Goal: Transaction & Acquisition: Purchase product/service

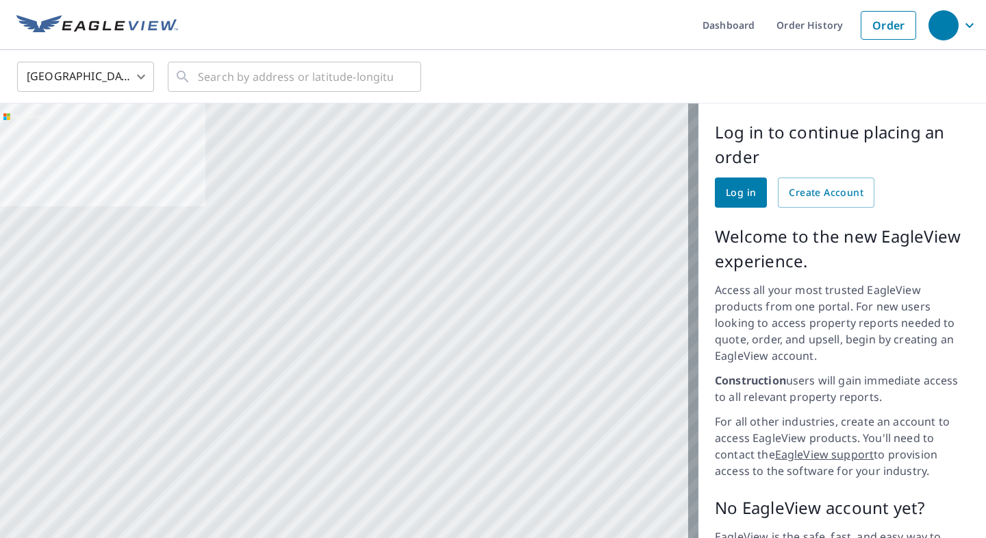
click at [726, 191] on span "Log in" at bounding box center [741, 192] width 30 height 17
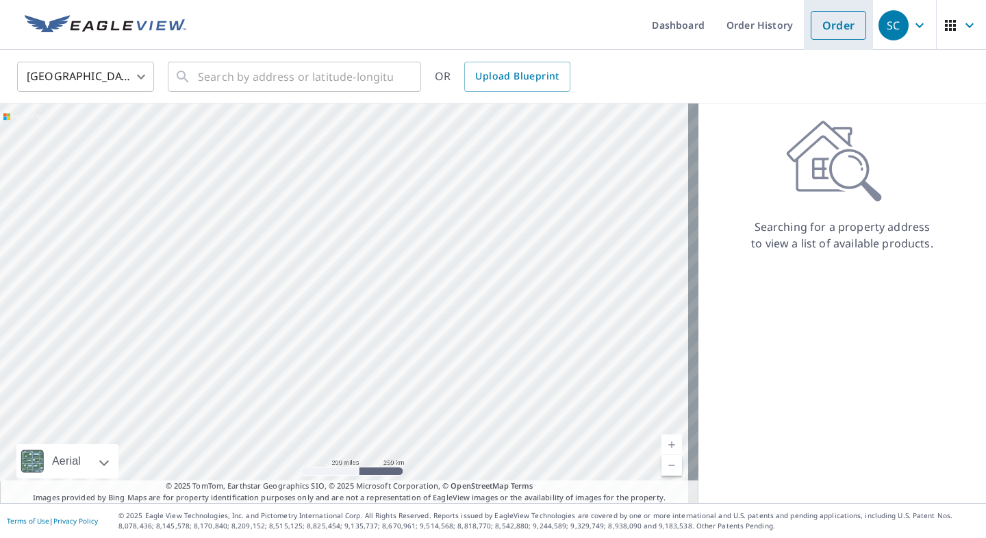
click at [820, 29] on link "Order" at bounding box center [838, 25] width 55 height 29
click at [830, 32] on link "Order" at bounding box center [838, 25] width 55 height 29
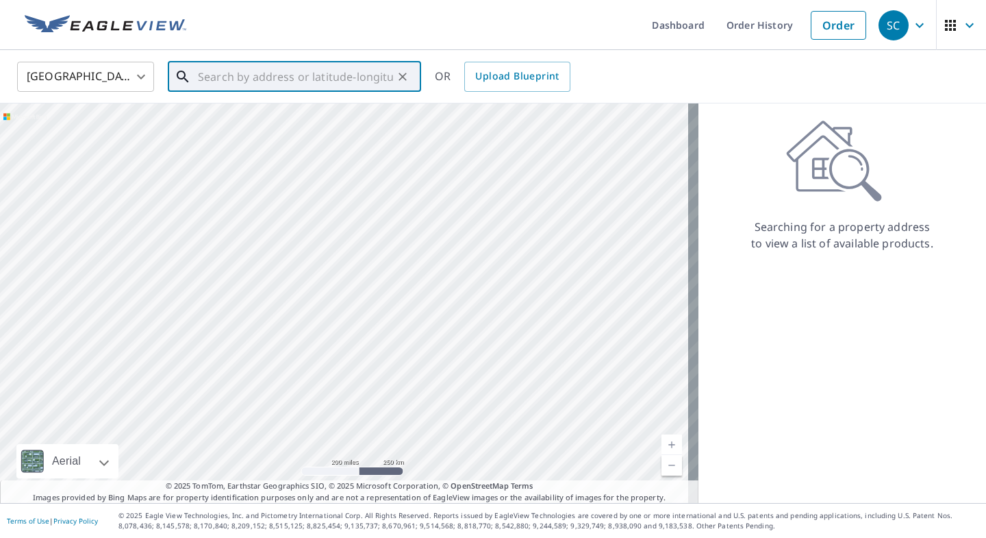
click at [280, 81] on input "text" at bounding box center [295, 77] width 195 height 38
click at [263, 116] on span "[STREET_ADDRESS]" at bounding box center [302, 116] width 215 height 16
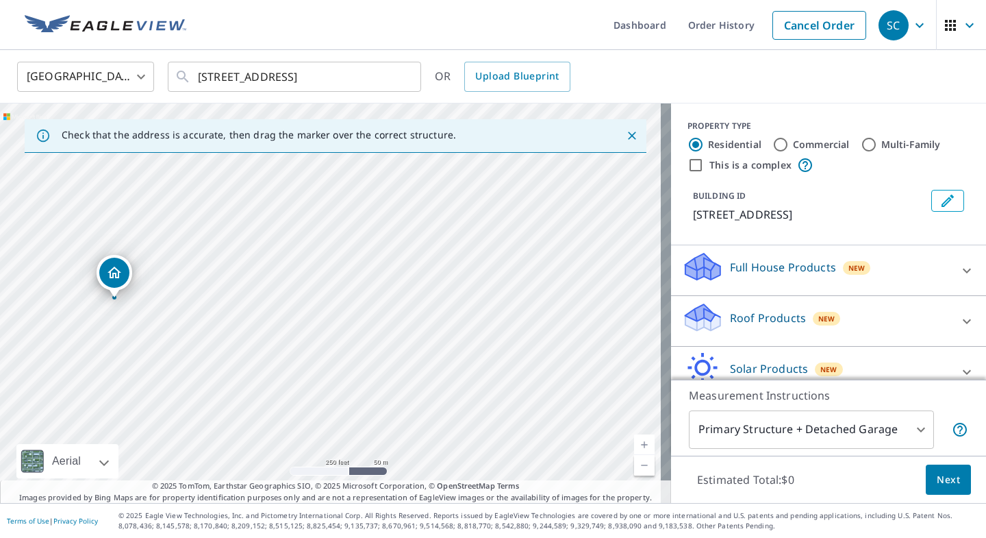
drag, startPoint x: 434, startPoint y: 280, endPoint x: 234, endPoint y: 277, distance: 200.7
click at [234, 277] on div "[STREET_ADDRESS]" at bounding box center [335, 302] width 671 height 399
drag, startPoint x: 121, startPoint y: 270, endPoint x: 454, endPoint y: 219, distance: 336.7
click at [453, 219] on div "[STREET_ADDRESS][PERSON_NAME]" at bounding box center [335, 302] width 671 height 399
click at [625, 137] on icon "Close" at bounding box center [632, 136] width 14 height 14
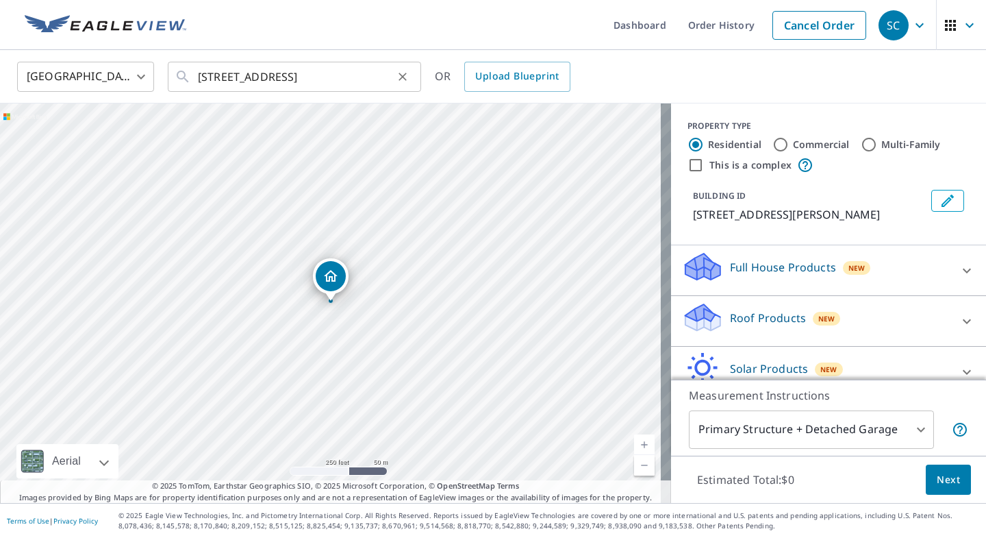
click at [181, 77] on icon at bounding box center [183, 76] width 16 height 16
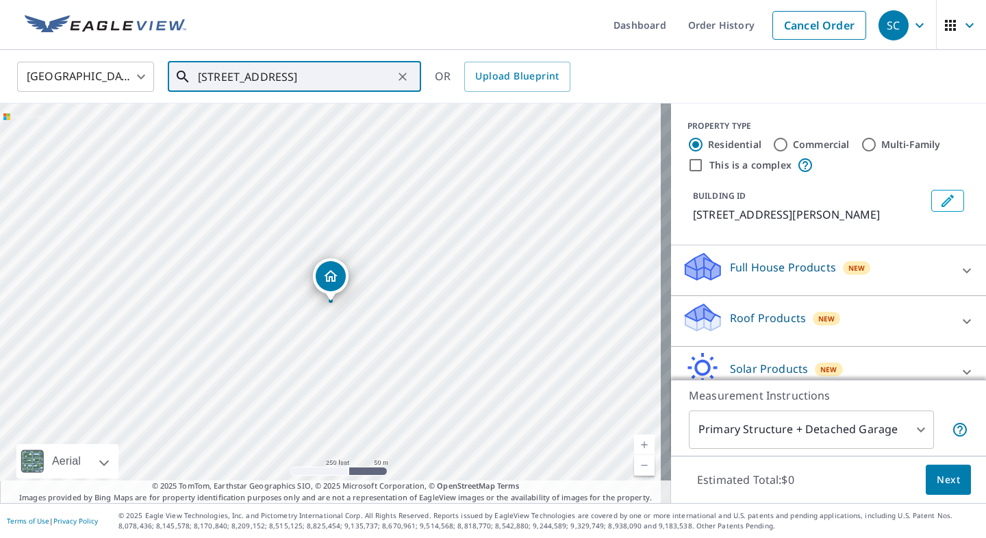
click at [179, 77] on icon at bounding box center [183, 77] width 12 height 12
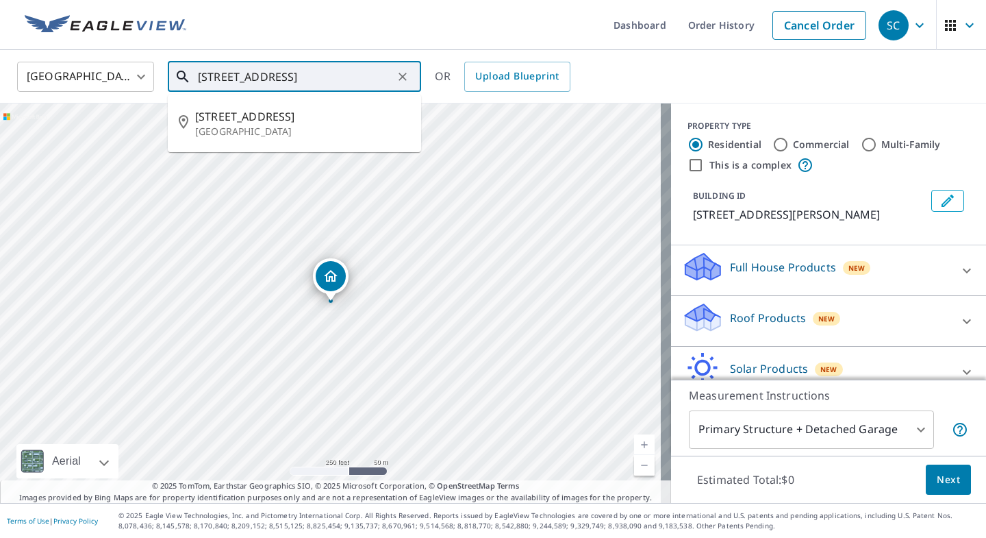
drag, startPoint x: 228, startPoint y: 77, endPoint x: 190, endPoint y: 77, distance: 37.7
click at [190, 77] on div "[STREET_ADDRESS] ​" at bounding box center [294, 77] width 253 height 30
type input "[STREET_ADDRESS]"
click at [178, 77] on icon at bounding box center [183, 77] width 12 height 12
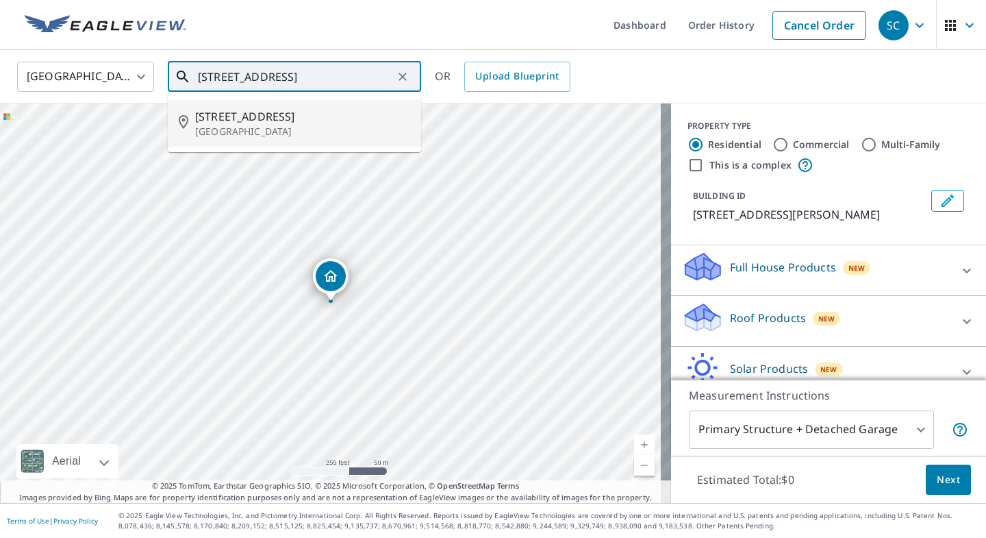
click at [181, 126] on icon at bounding box center [187, 123] width 16 height 16
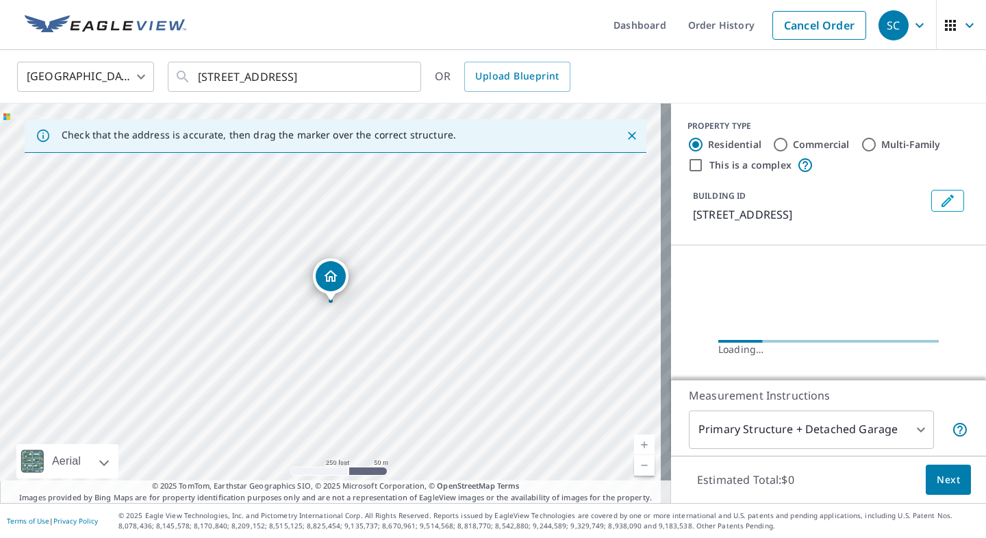
click at [545, 138] on div "Check that the address is accurate, then drag the marker over the correct struc…" at bounding box center [336, 136] width 622 height 34
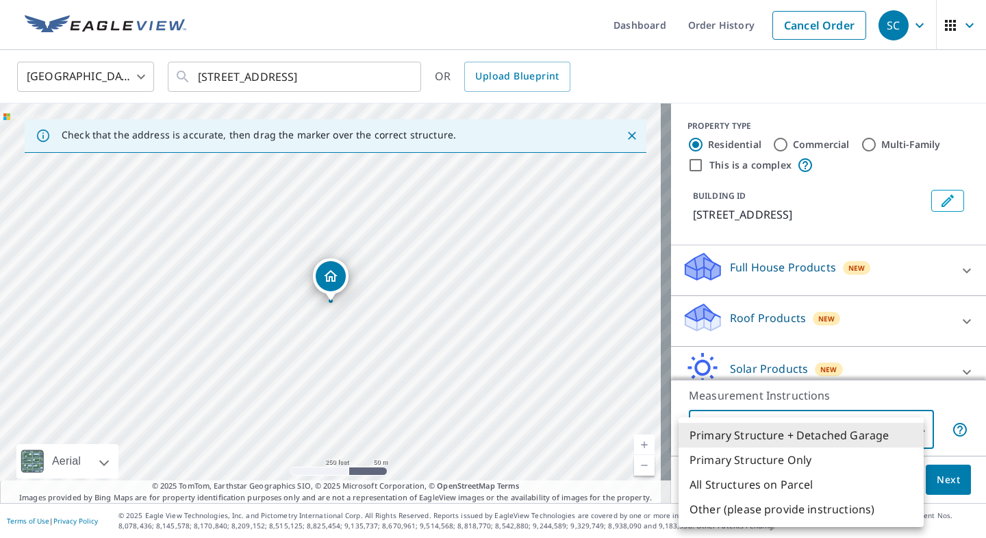
click at [910, 431] on body "SC SC Dashboard Order History Cancel Order SC [GEOGRAPHIC_DATA] [GEOGRAPHIC_DAT…" at bounding box center [493, 269] width 986 height 538
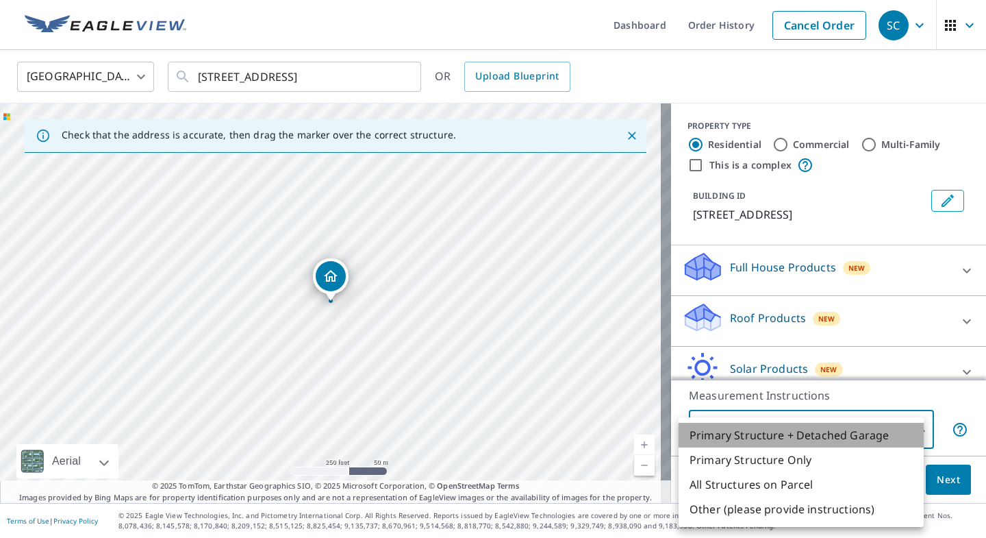
click at [910, 430] on li "Primary Structure + Detached Garage" at bounding box center [801, 435] width 245 height 25
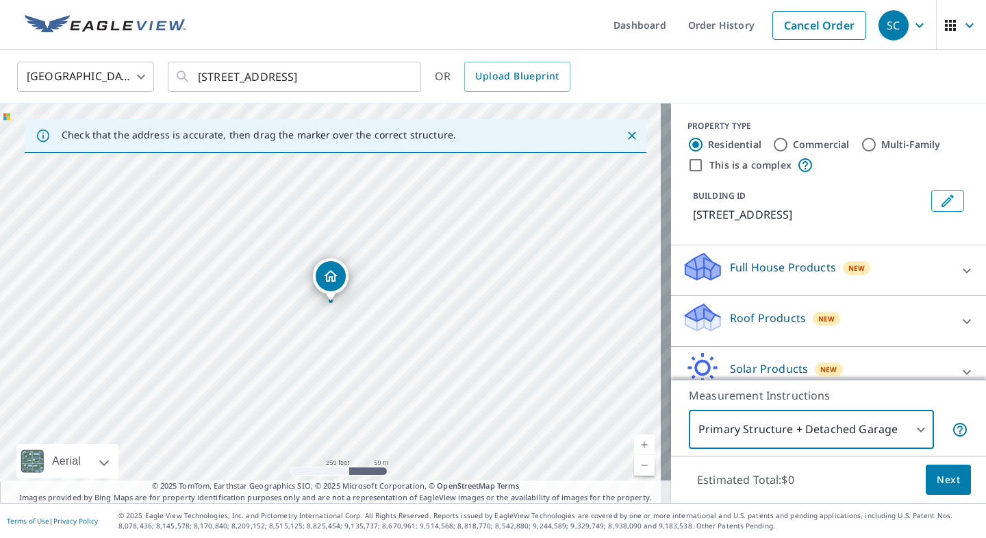
click at [942, 483] on span "Next" at bounding box center [948, 479] width 23 height 17
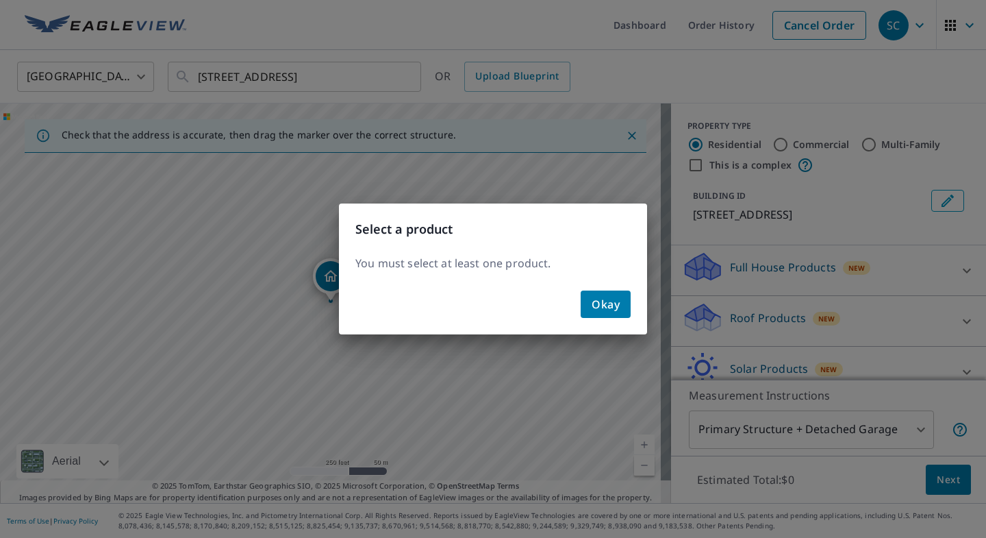
click at [599, 314] on button "Okay" at bounding box center [606, 303] width 50 height 27
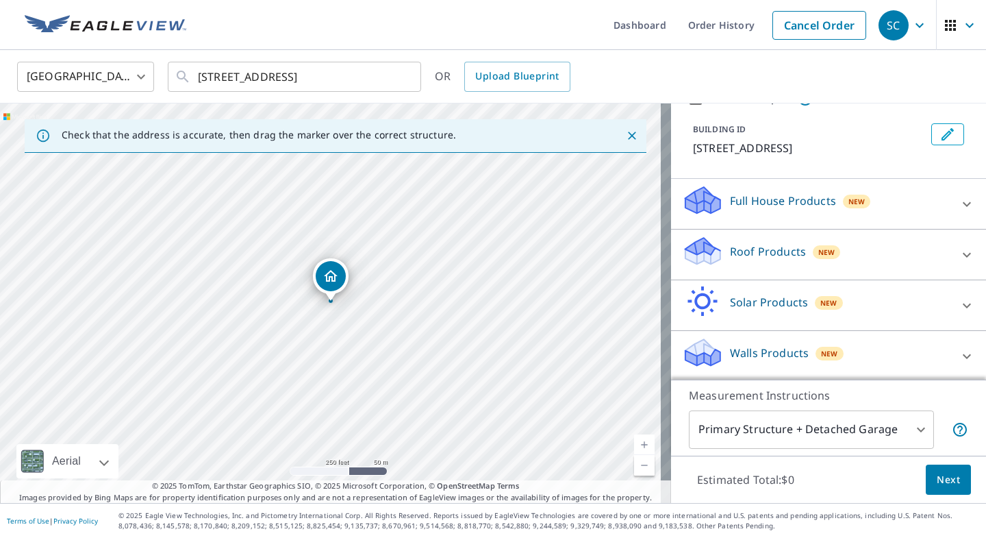
scroll to position [68, 0]
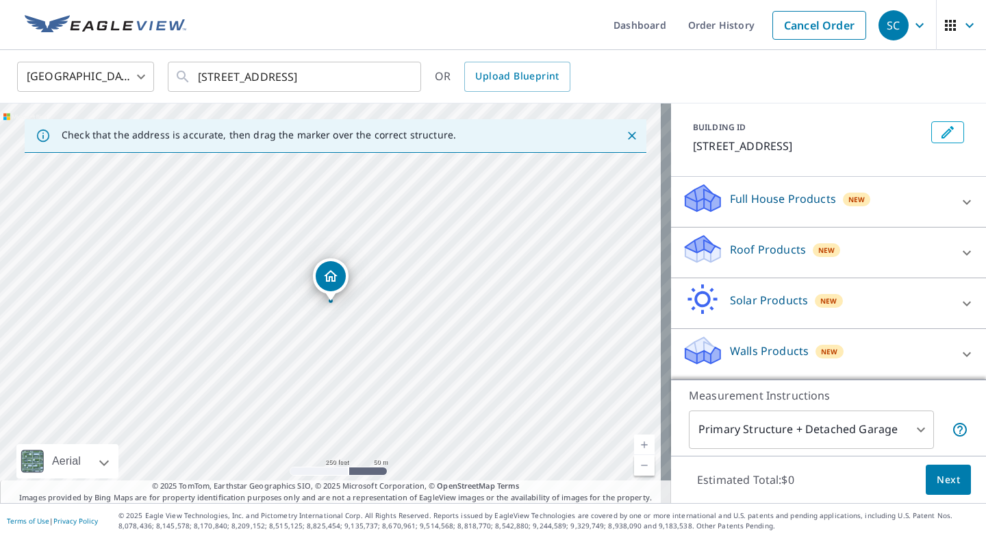
click at [963, 252] on icon at bounding box center [967, 252] width 8 height 5
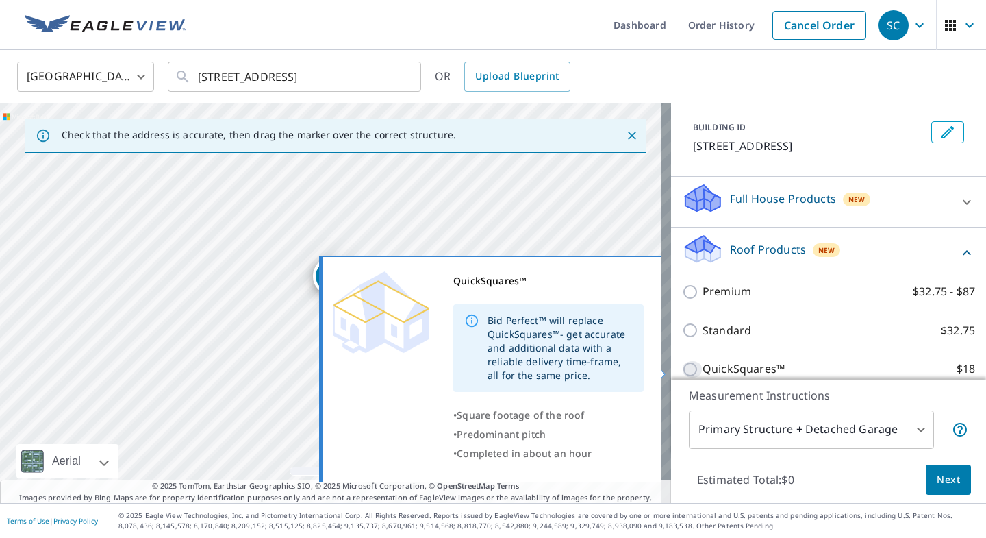
click at [682, 370] on input "QuickSquares™ $18" at bounding box center [692, 369] width 21 height 16
checkbox input "true"
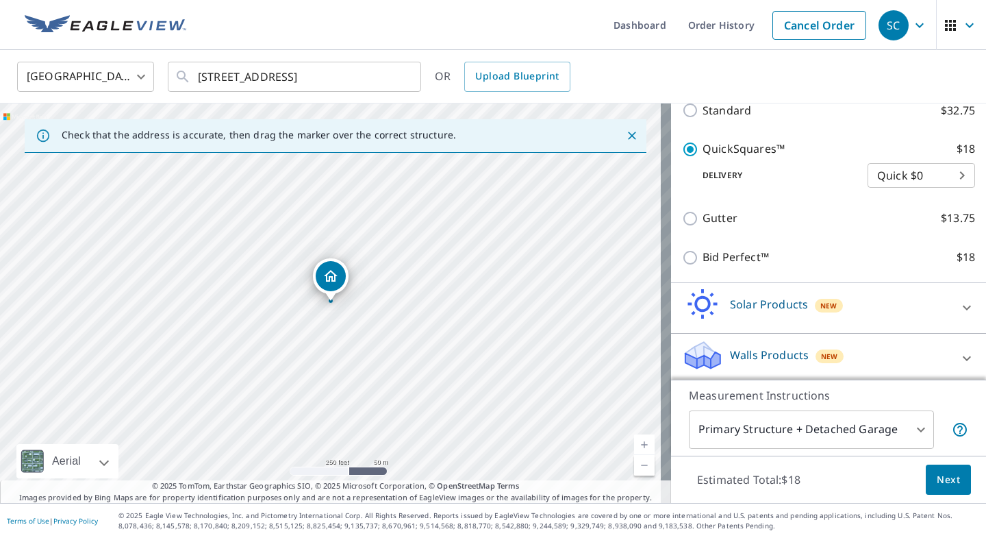
scroll to position [307, 0]
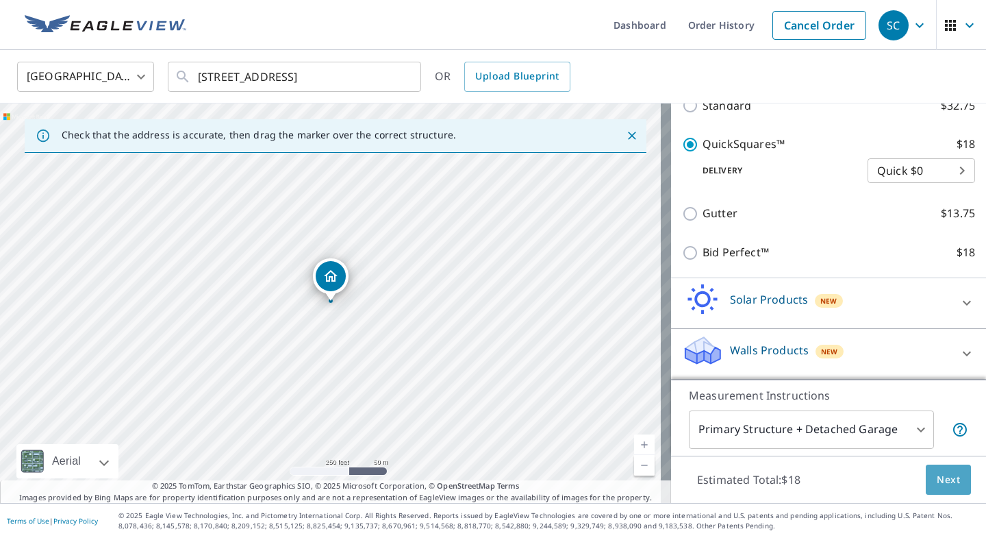
click at [940, 486] on span "Next" at bounding box center [948, 479] width 23 height 17
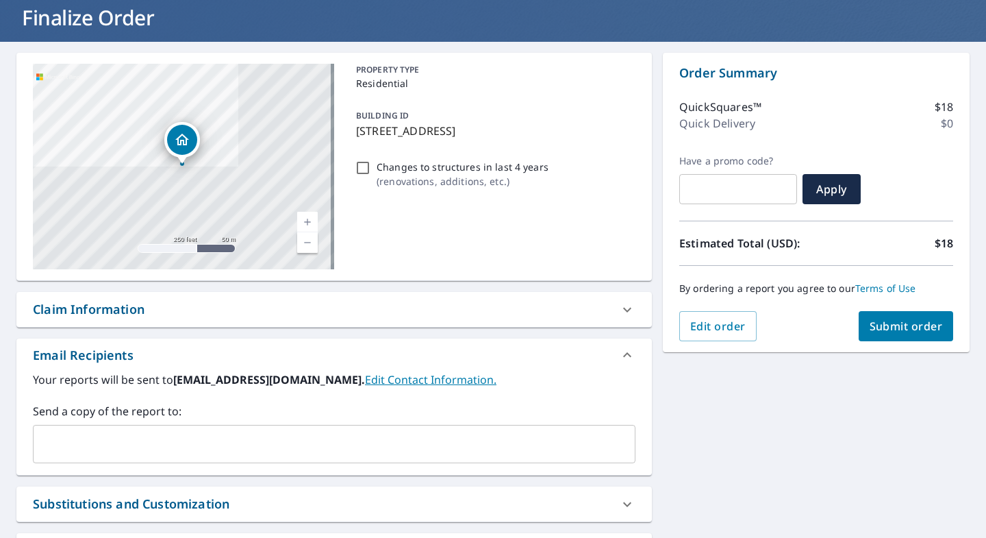
scroll to position [67, 0]
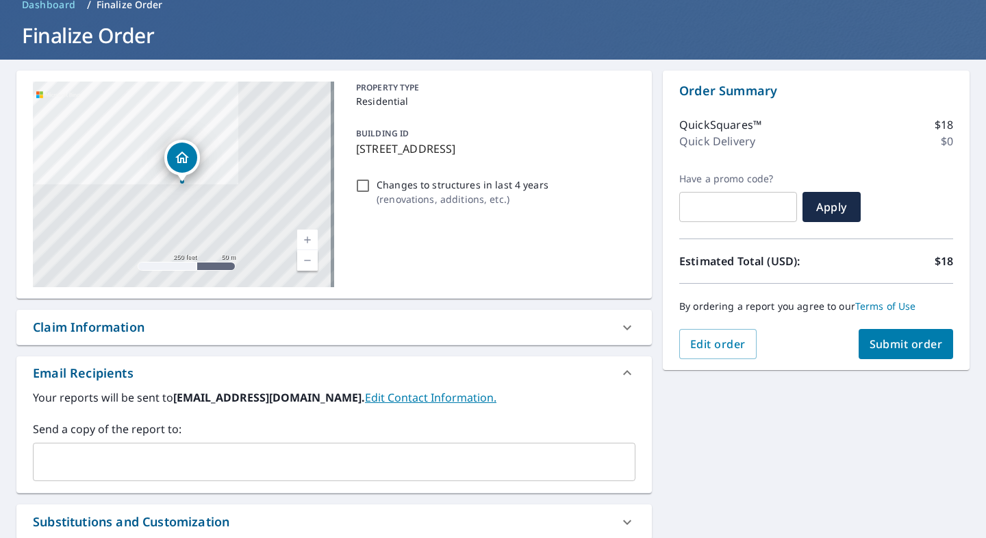
click at [890, 336] on button "Submit order" at bounding box center [906, 344] width 95 height 30
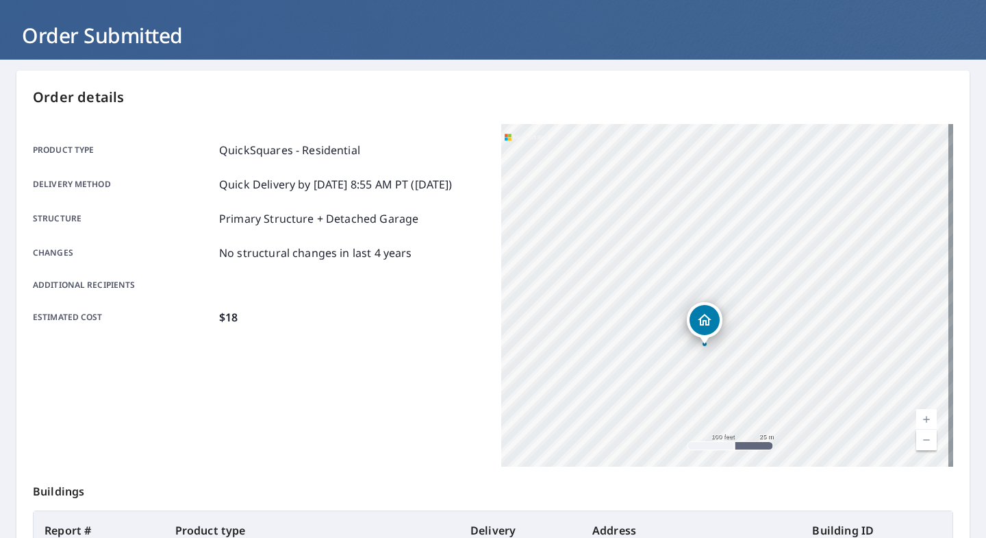
drag, startPoint x: 727, startPoint y: 289, endPoint x: 716, endPoint y: 210, distance: 79.4
click at [716, 211] on div "[STREET_ADDRESS]" at bounding box center [727, 295] width 452 height 342
drag, startPoint x: 718, startPoint y: 273, endPoint x: 668, endPoint y: 30, distance: 247.7
click at [668, 30] on div "Dashboard Order History Order SC Order Submitted Order details Product type Qui…" at bounding box center [493, 269] width 986 height 538
click at [680, 379] on div "[STREET_ADDRESS]" at bounding box center [727, 295] width 452 height 342
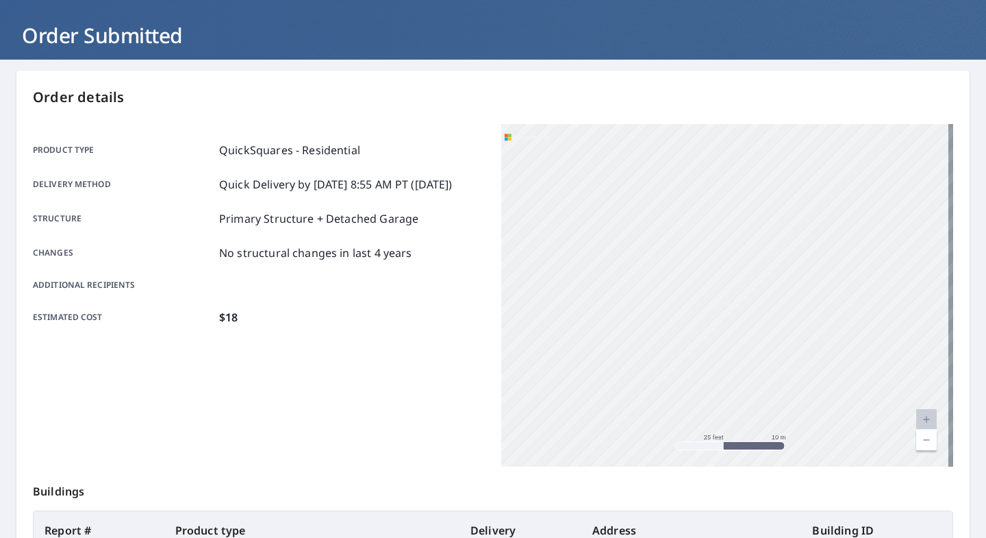
drag, startPoint x: 714, startPoint y: 403, endPoint x: 694, endPoint y: 234, distance: 170.9
click at [694, 235] on div "[STREET_ADDRESS]" at bounding box center [727, 295] width 452 height 342
drag, startPoint x: 712, startPoint y: 343, endPoint x: 720, endPoint y: 202, distance: 141.4
click at [717, 209] on div "[STREET_ADDRESS]" at bounding box center [727, 295] width 452 height 342
drag, startPoint x: 717, startPoint y: 312, endPoint x: 726, endPoint y: 201, distance: 112.0
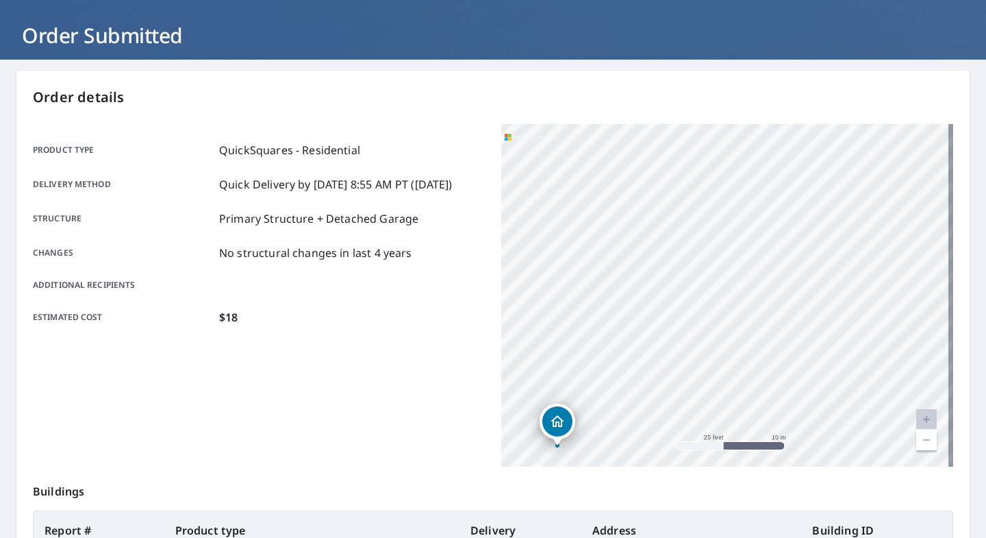
click at [724, 205] on div "[STREET_ADDRESS]" at bounding box center [727, 295] width 452 height 342
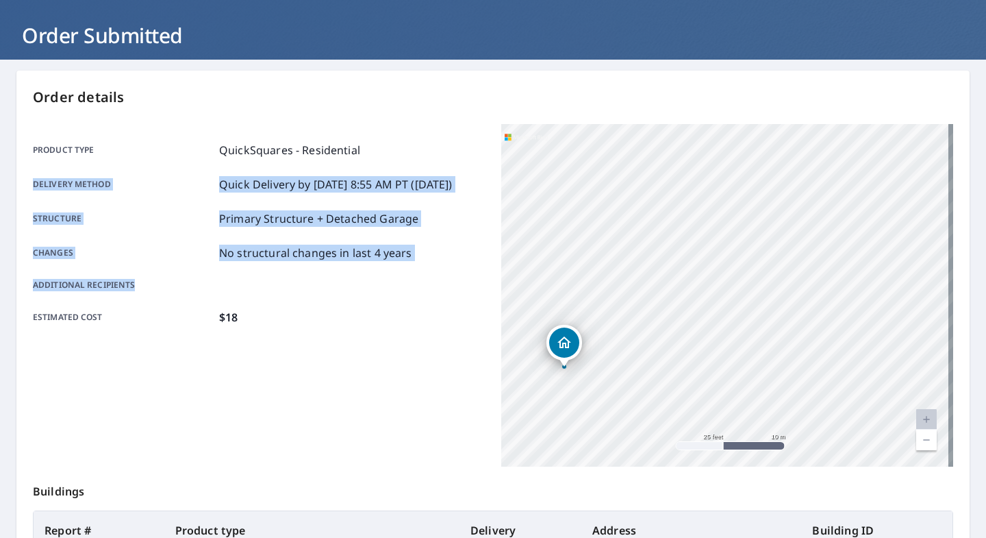
drag, startPoint x: 481, startPoint y: 131, endPoint x: 473, endPoint y: 272, distance: 140.6
click at [473, 272] on div "Product type QuickSquares - Residential Delivery method Quick Delivery by [DATE…" at bounding box center [493, 295] width 920 height 342
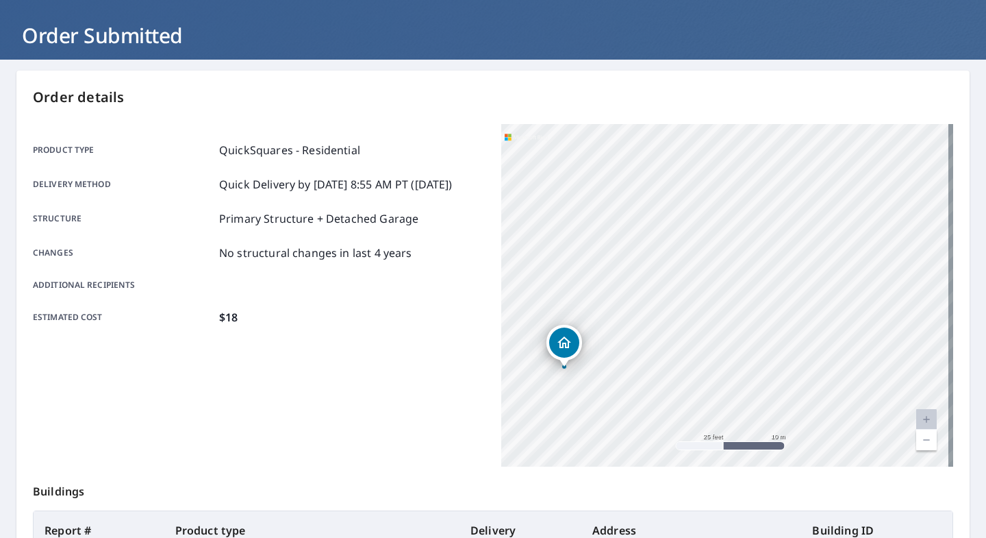
drag, startPoint x: 473, startPoint y: 272, endPoint x: 500, endPoint y: 112, distance: 162.6
click at [500, 112] on div "Order details Product type QuickSquares - Residential Delivery method Quick Del…" at bounding box center [492, 382] width 953 height 622
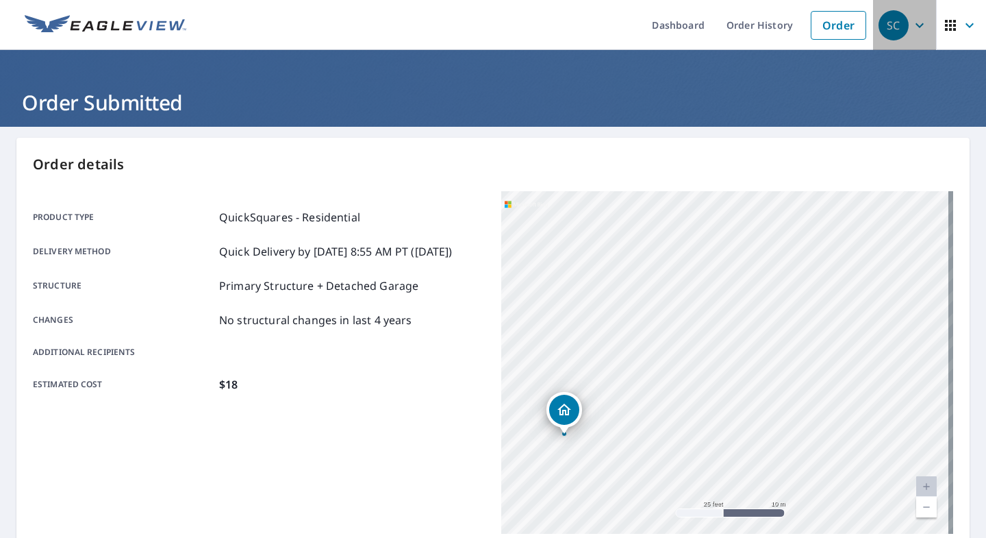
click at [916, 25] on icon "button" at bounding box center [919, 25] width 16 height 16
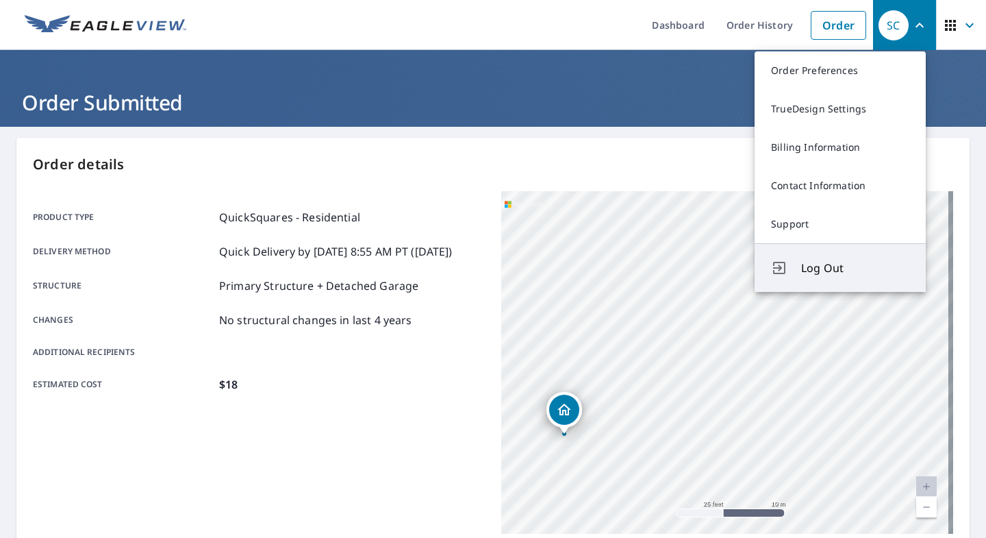
click at [813, 266] on span "Log Out" at bounding box center [855, 268] width 108 height 16
